Goal: Unclear

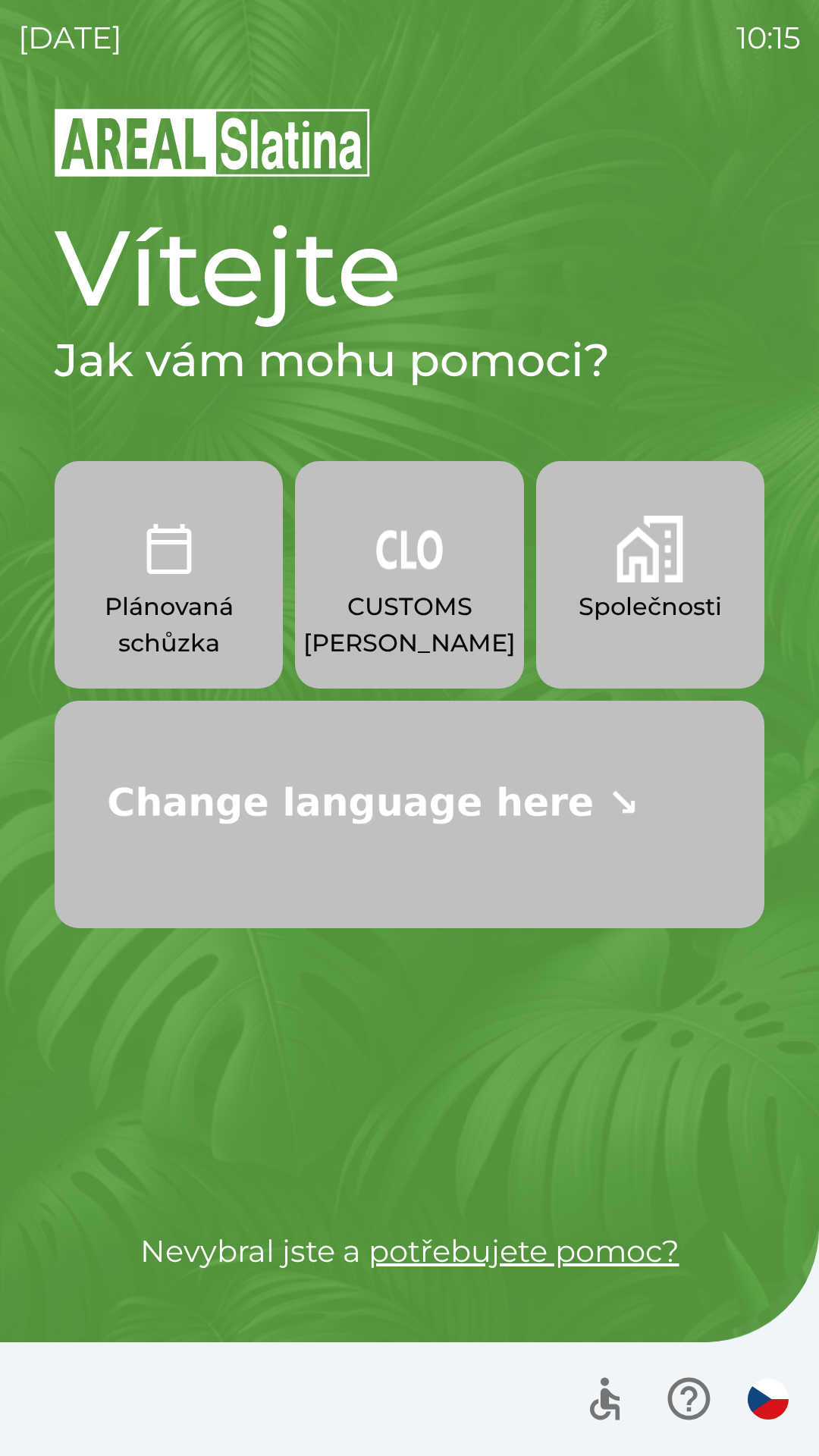
click at [0, 77] on div "[DATE] 10:15 Vítejte Jak vám mohu pomoci? Plánovaná schůzka CUSTOMS [PERSON_NAM…" at bounding box center [409, 728] width 819 height 1456
click at [0, 77] on div "[DATE] 10:16 Vítejte Jak vám mohu pomoci? Plánovaná schůzka CUSTOMS [PERSON_NAM…" at bounding box center [409, 728] width 819 height 1456
click at [0, 77] on div "[DATE] 10:19 Vítejte Jak vám mohu pomoci? Plánovaná schůzka CUSTOMS [PERSON_NAM…" at bounding box center [409, 728] width 819 height 1456
click at [0, 77] on div "[DATE] 10:20 Vítejte Jak vám mohu pomoci? Plánovaná schůzka CUSTOMS [PERSON_NAM…" at bounding box center [409, 728] width 819 height 1456
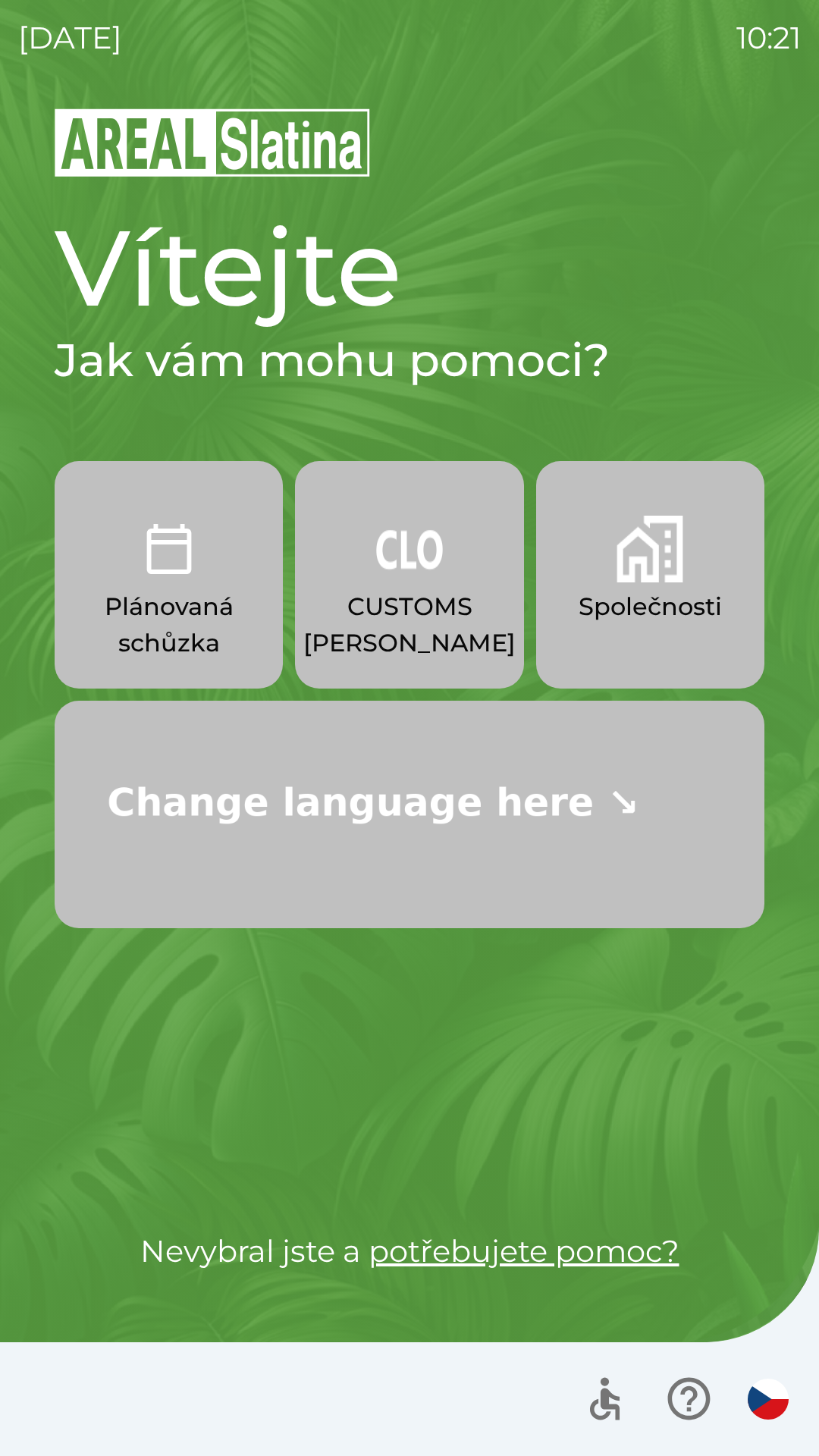
click at [0, 77] on div "[DATE] 10:21 Vítejte Jak vám mohu pomoci? Plánovaná schůzka CUSTOMS [PERSON_NAM…" at bounding box center [409, 728] width 819 height 1456
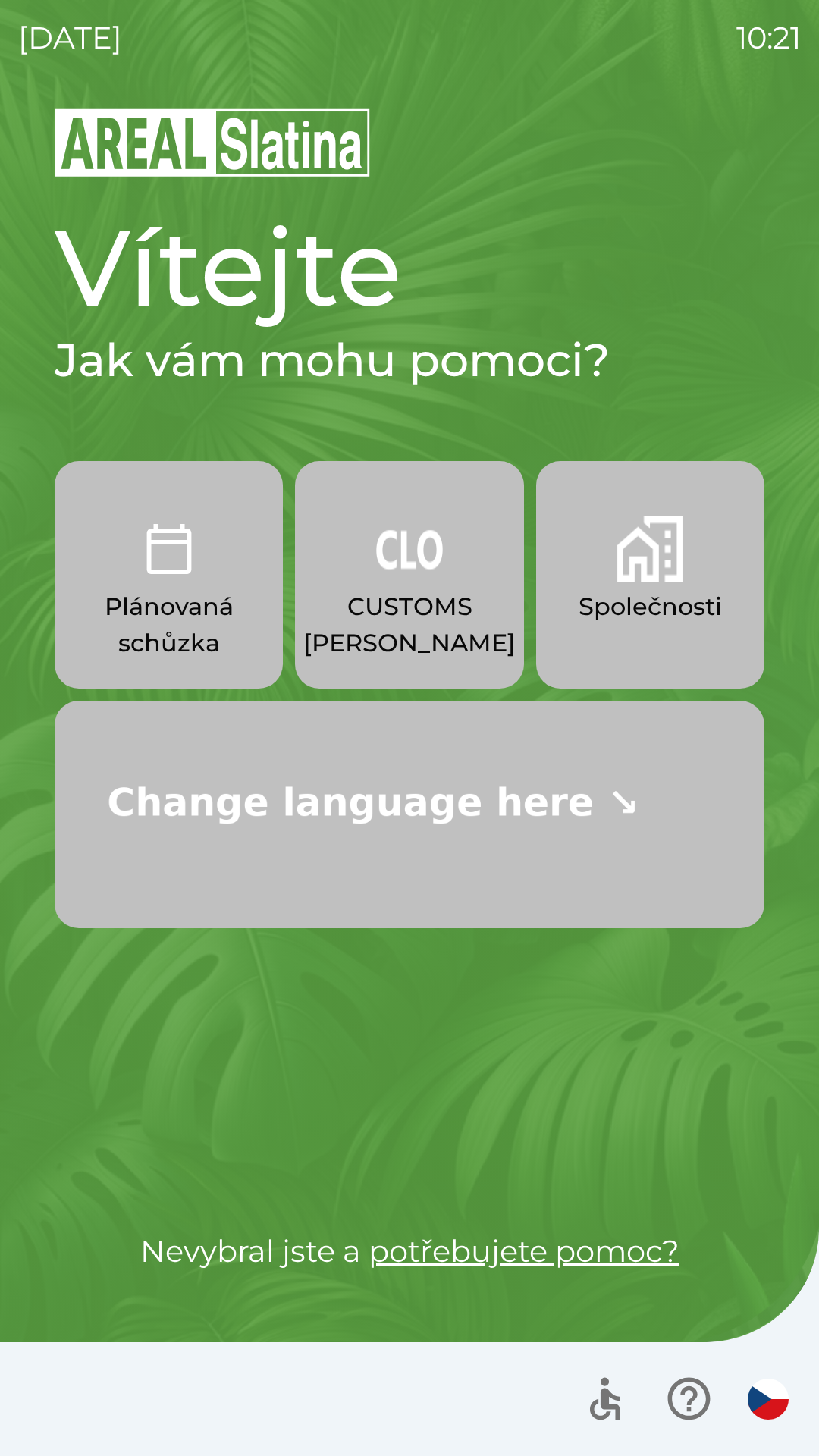
click at [0, 77] on div "[DATE] 10:21 Vítejte Jak vám mohu pomoci? Plánovaná schůzka CUSTOMS [PERSON_NAM…" at bounding box center [409, 728] width 819 height 1456
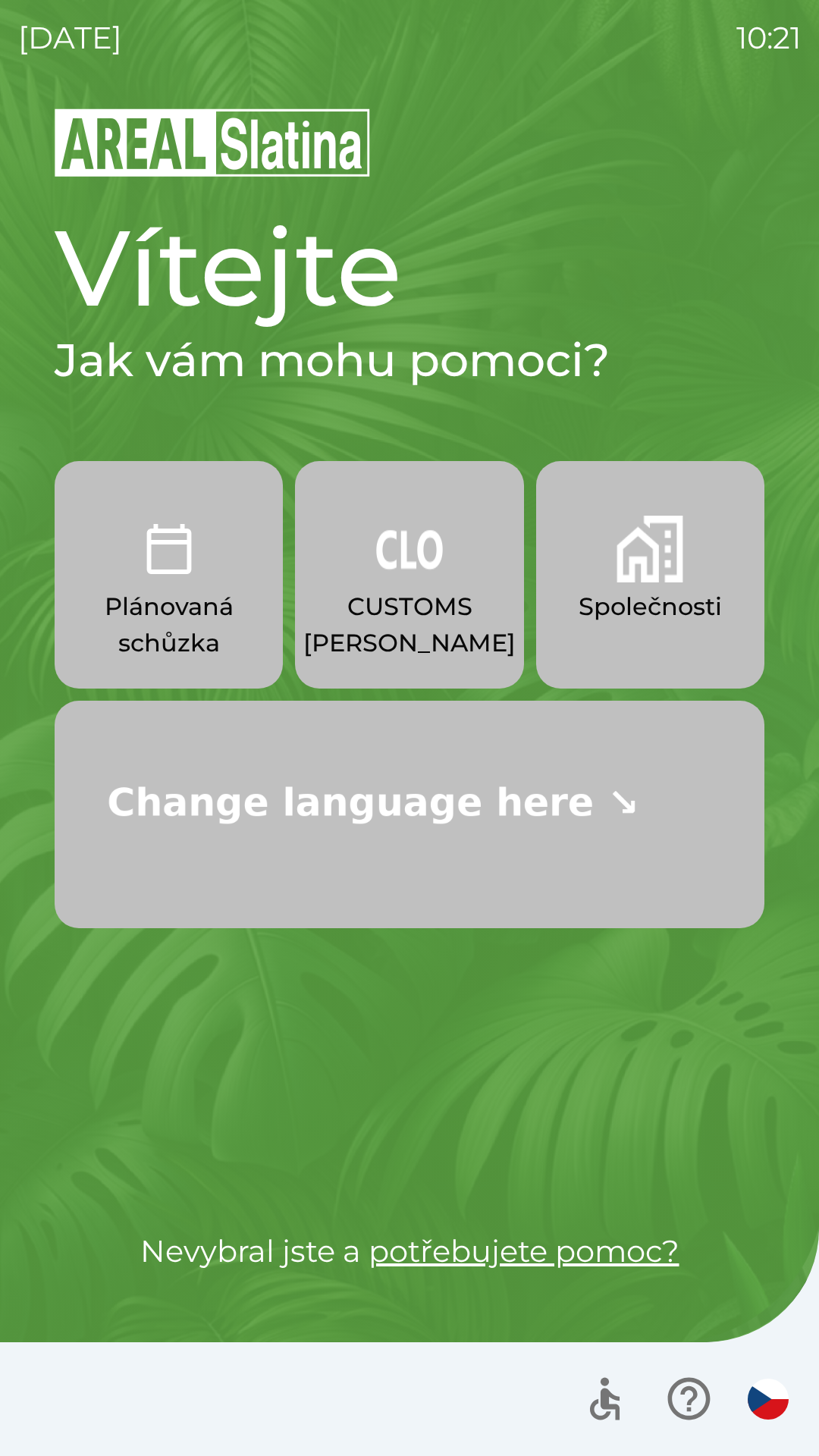
click at [0, 77] on div "[DATE] 10:21 Vítejte Jak vám mohu pomoci? Plánovaná schůzka CUSTOMS [PERSON_NAM…" at bounding box center [409, 728] width 819 height 1456
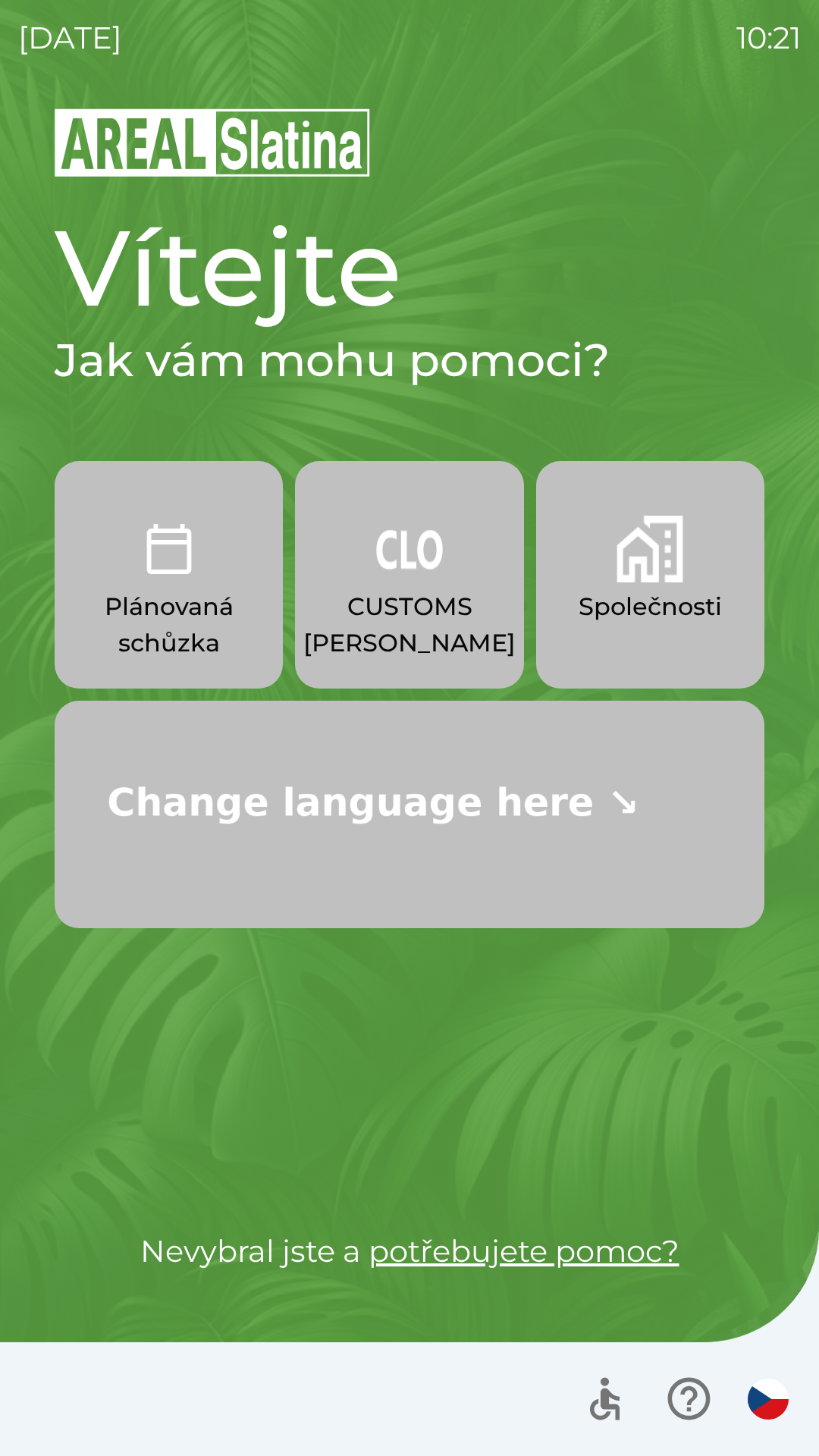
click at [0, 77] on div "[DATE] 10:21 Vítejte Jak vám mohu pomoci? Plánovaná schůzka CUSTOMS [PERSON_NAM…" at bounding box center [409, 728] width 819 height 1456
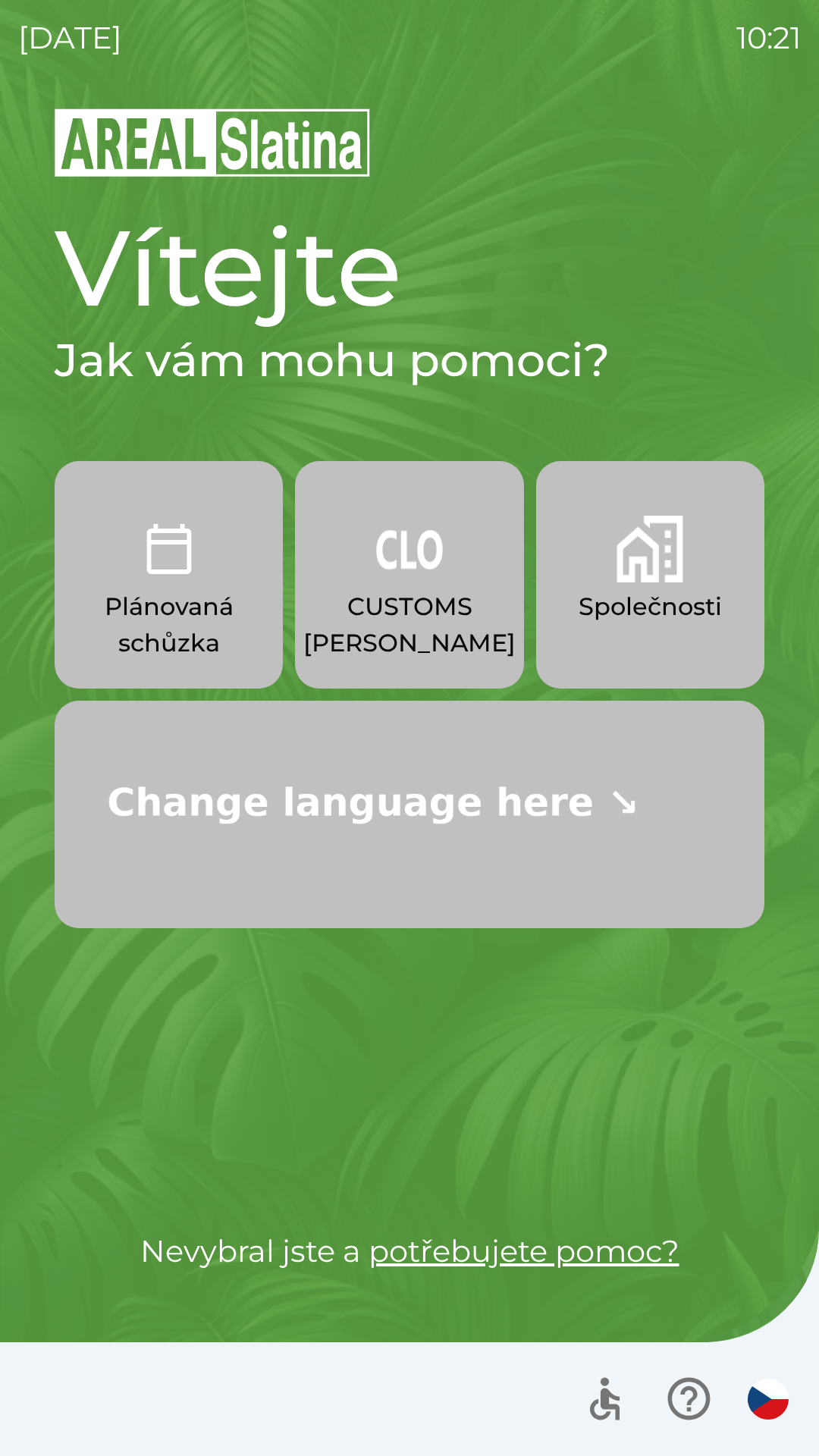
click at [0, 77] on div "[DATE] 10:21 Vítejte Jak vám mohu pomoci? Plánovaná schůzka CUSTOMS [PERSON_NAM…" at bounding box center [409, 728] width 819 height 1456
click at [0, 77] on div "[DATE] 10:22 Vítejte Jak vám mohu pomoci? Plánovaná schůzka CUSTOMS [PERSON_NAM…" at bounding box center [409, 728] width 819 height 1456
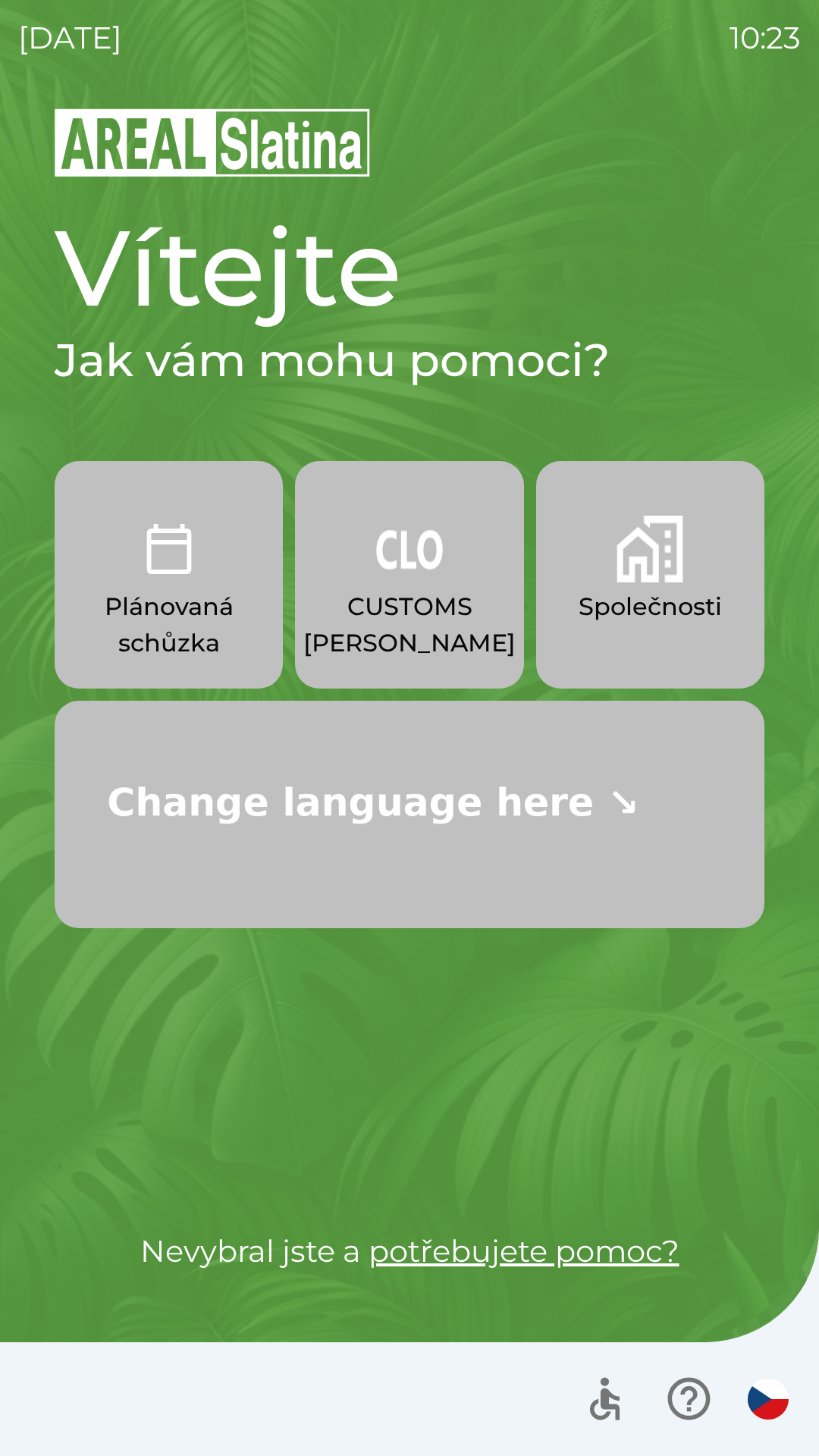
click at [0, 77] on div "[DATE] 10:23 Vítejte Jak vám mohu pomoci? Plánovaná schůzka CUSTOMS [PERSON_NAM…" at bounding box center [409, 728] width 819 height 1456
click at [0, 77] on div "[DATE] 10:32 Vítejte Jak vám mohu pomoci? Plánovaná schůzka CUSTOMS [PERSON_NAM…" at bounding box center [409, 728] width 819 height 1456
